Goal: Check status: Check status

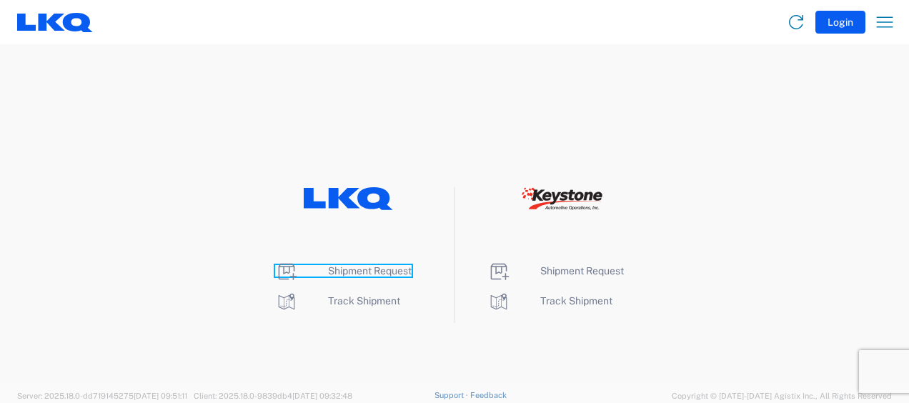
click at [369, 269] on span "Shipment Request" at bounding box center [370, 270] width 84 height 11
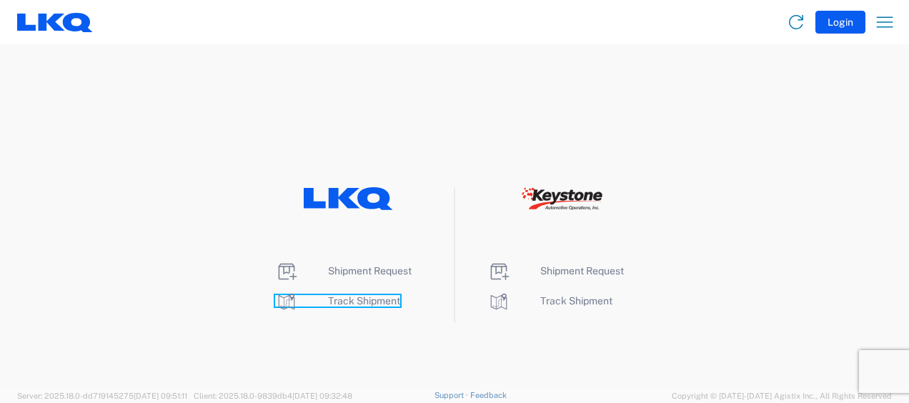
click at [364, 299] on span "Track Shipment" at bounding box center [364, 300] width 72 height 11
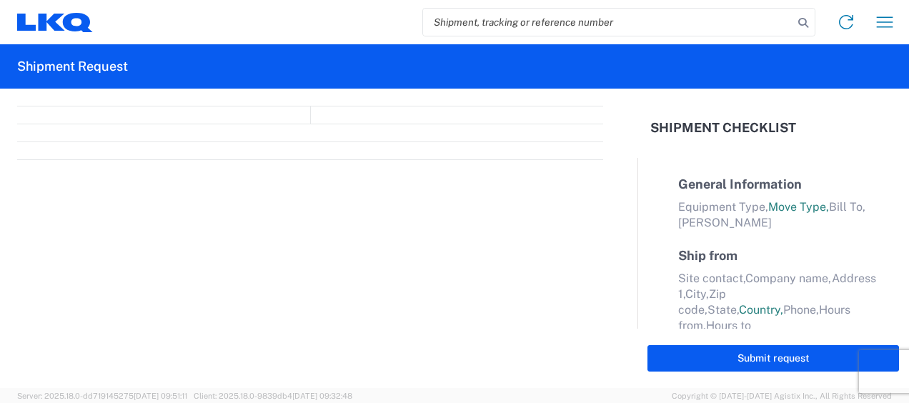
select select "FULL"
select select "LBS"
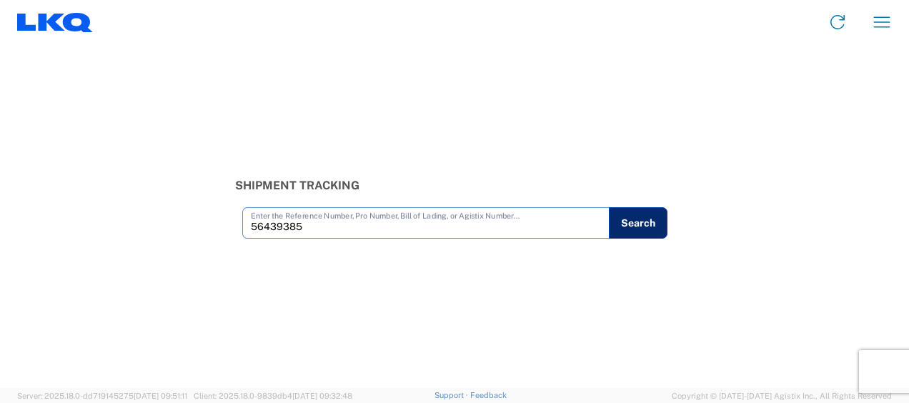
type input "56439385"
click at [636, 223] on button "Search" at bounding box center [638, 222] width 59 height 31
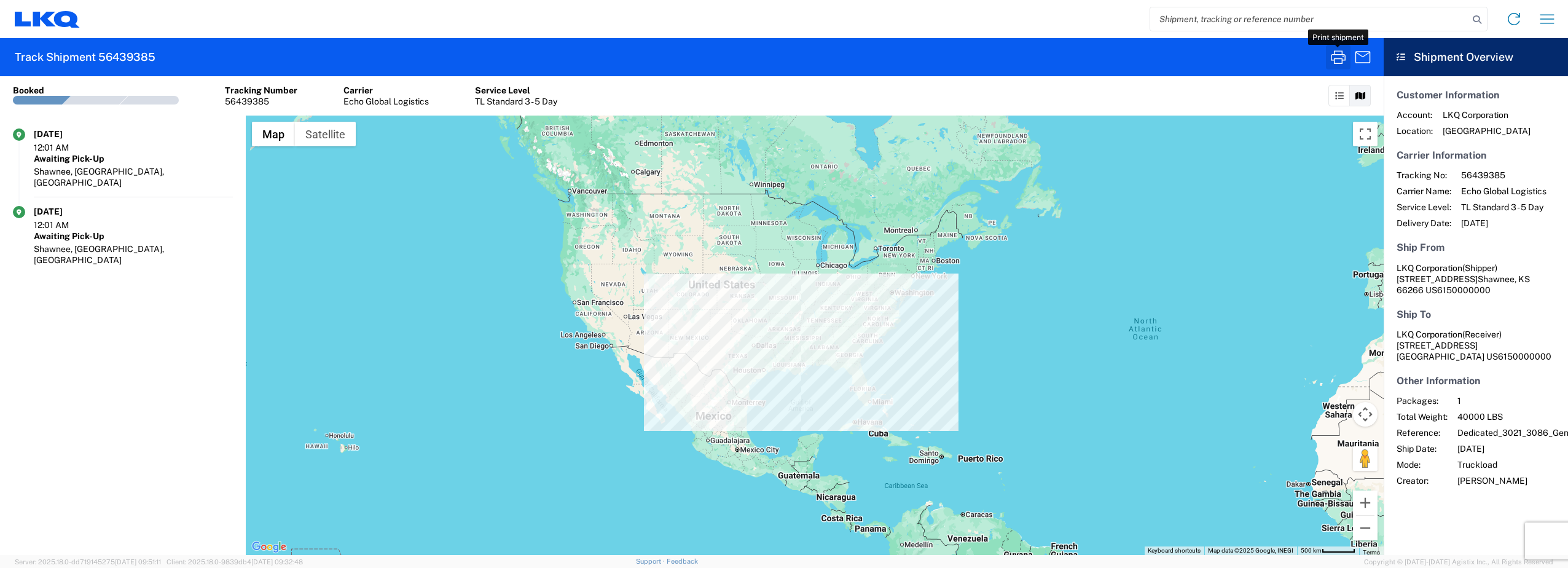
click at [781, 57] on icon "button" at bounding box center [1337, 57] width 20 height 20
